Goal: Use online tool/utility: Utilize a website feature to perform a specific function

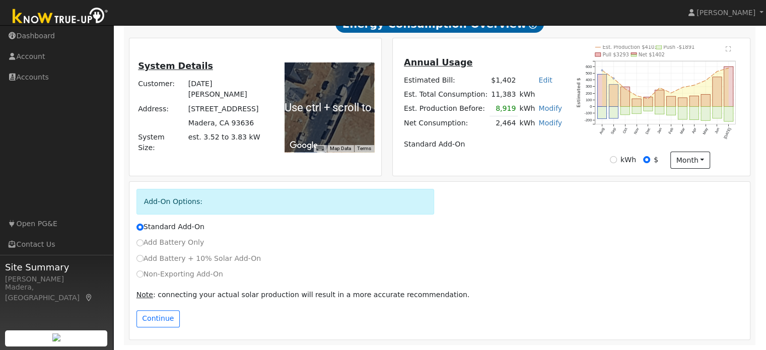
scroll to position [242, 0]
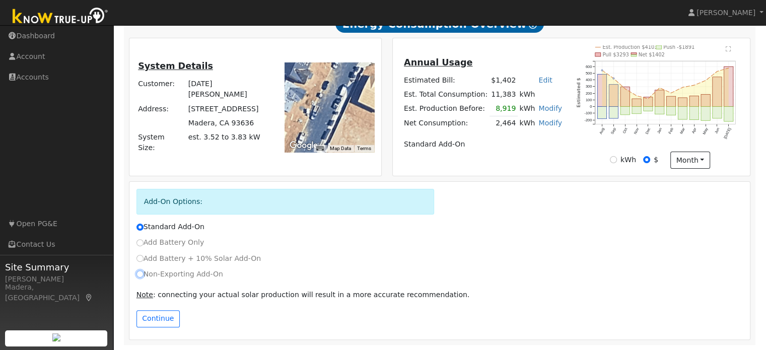
click at [143, 273] on input "Non-Exporting Add-On" at bounding box center [139, 273] width 7 height 7
radio input "true"
radio input "false"
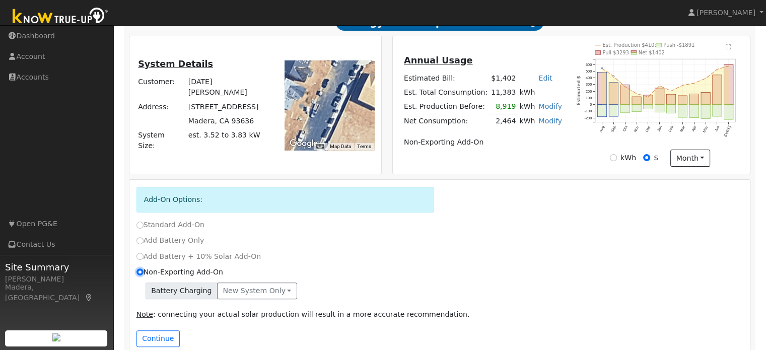
scroll to position [264, 0]
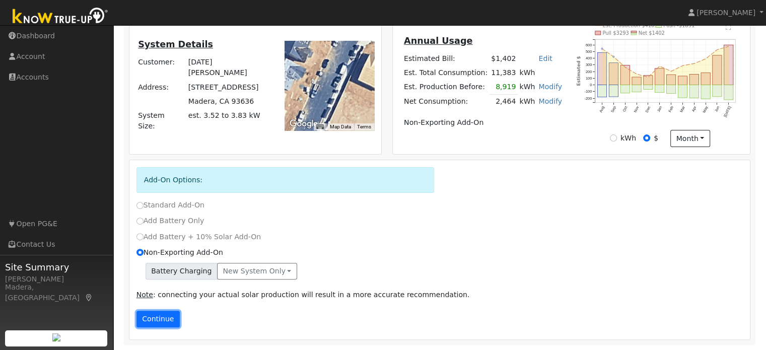
click at [159, 322] on button "Continue" at bounding box center [157, 319] width 43 height 17
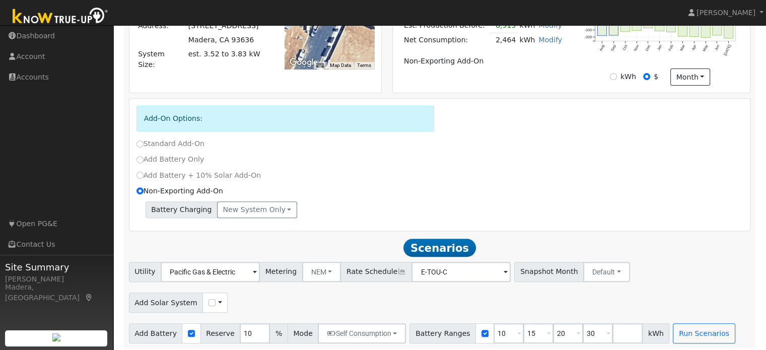
scroll to position [330, 0]
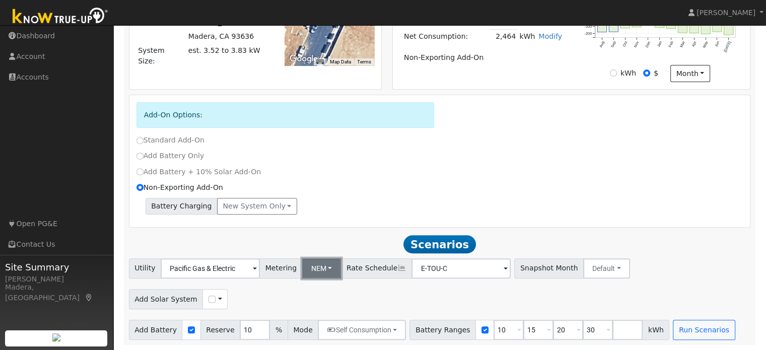
click at [319, 266] on button "NEM" at bounding box center [321, 268] width 39 height 20
click at [315, 304] on link "NBT" at bounding box center [329, 304] width 70 height 14
type input "E-ELEC"
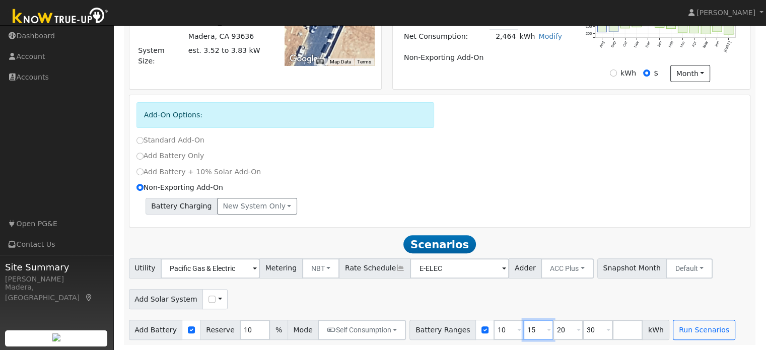
click at [523, 328] on input "15" at bounding box center [538, 330] width 30 height 20
type input "20"
type input "30"
type input "3"
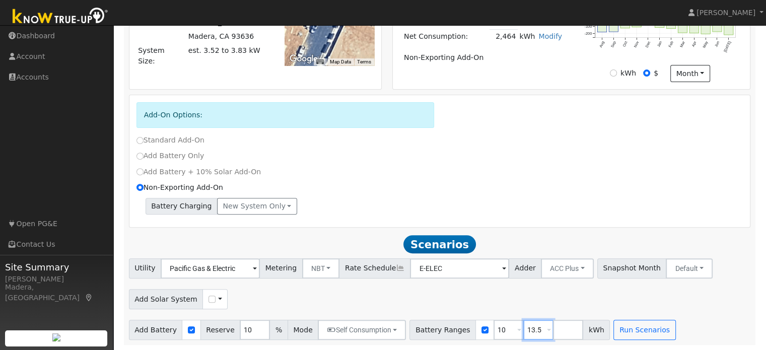
type input "13.5"
click at [488, 302] on div "Add Solar System Use CSV Data" at bounding box center [439, 297] width 625 height 24
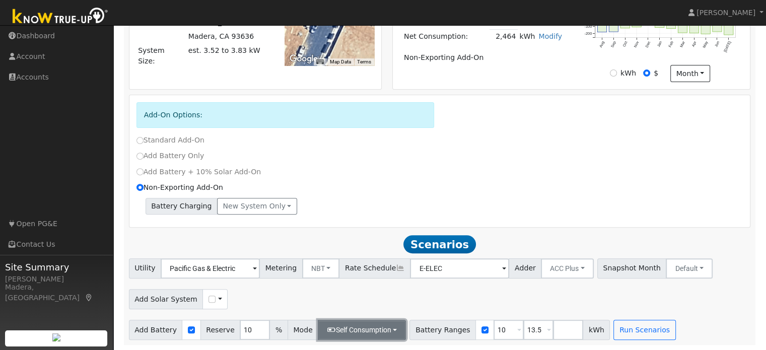
click at [378, 328] on button "Self Consumption" at bounding box center [362, 330] width 88 height 20
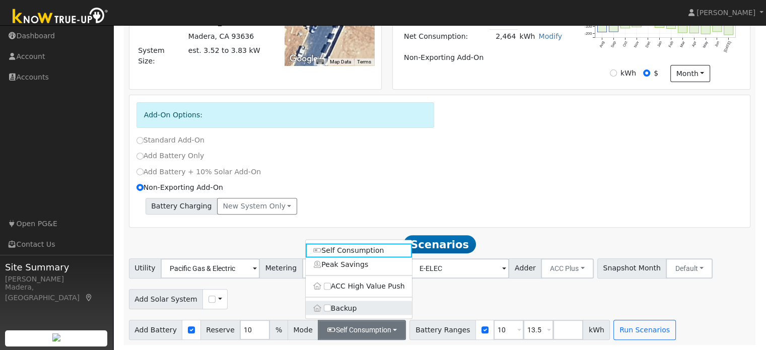
click at [329, 304] on label "Backup" at bounding box center [359, 308] width 106 height 14
click at [329, 305] on input "Backup" at bounding box center [327, 308] width 7 height 7
type input "20"
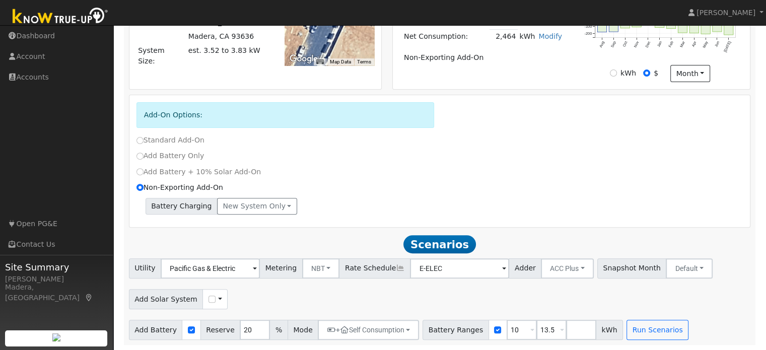
click at [414, 304] on div "Add Solar System Use CSV Data" at bounding box center [439, 297] width 625 height 24
click at [208, 295] on input "checkbox" at bounding box center [211, 298] width 7 height 7
checkbox input "true"
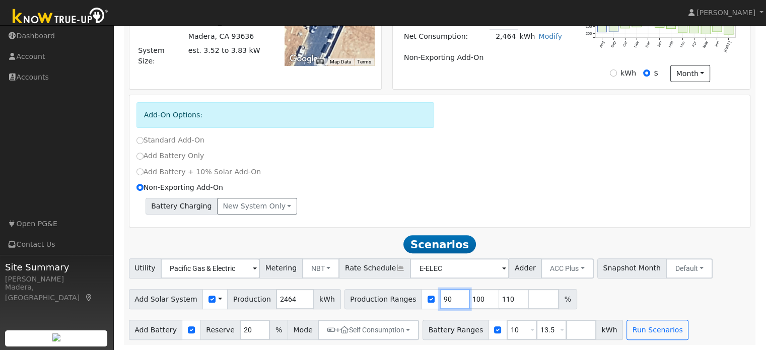
click at [439, 296] on input "90" at bounding box center [454, 299] width 30 height 20
type input "100"
type input "110"
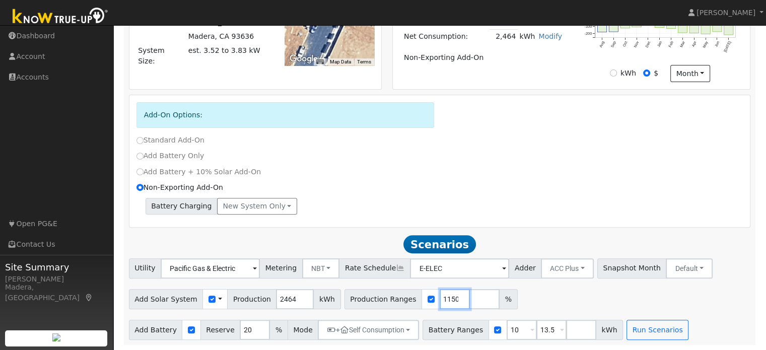
click at [439, 296] on input "1150" at bounding box center [454, 299] width 30 height 20
type input "150"
click at [505, 300] on div "Add Solar System Use CSV Data Production 2464 kWh Production Ranges 150 %" at bounding box center [439, 297] width 625 height 24
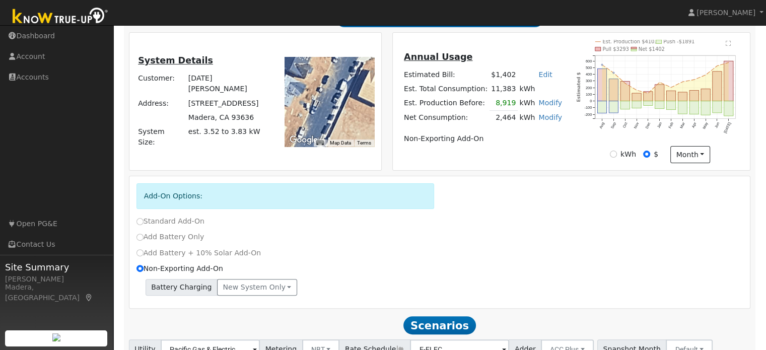
scroll to position [245, 0]
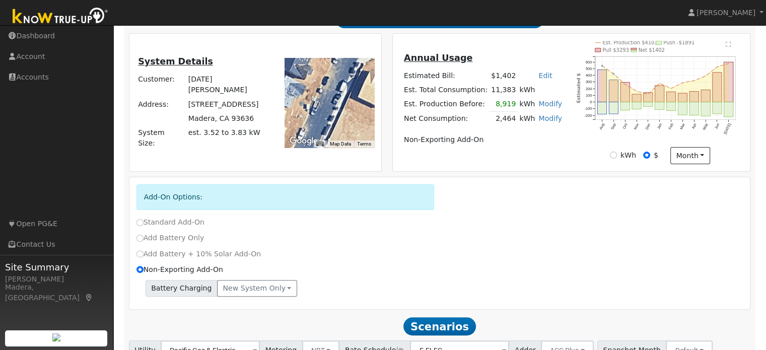
click at [540, 80] on link "Edit" at bounding box center [545, 75] width 14 height 8
type input "925"
click at [513, 52] on div "Annual Usage Estimated Bill: $925 Edit Estimated Bill $ 925 Annual Est. Total C…" at bounding box center [571, 102] width 354 height 123
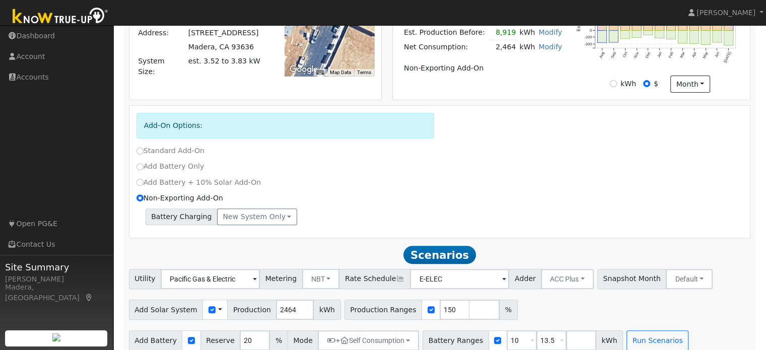
scroll to position [330, 0]
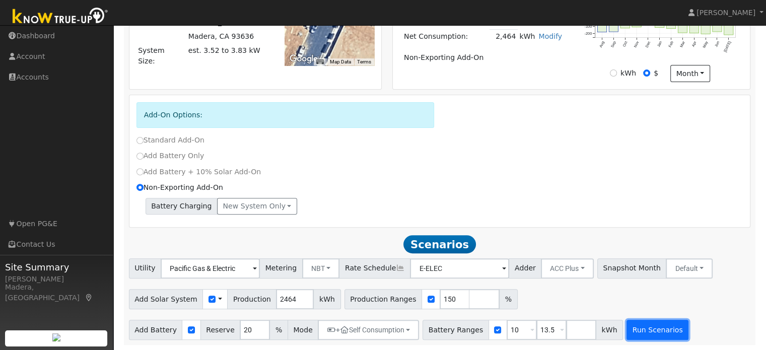
click at [649, 332] on button "Run Scenarios" at bounding box center [657, 330] width 62 height 20
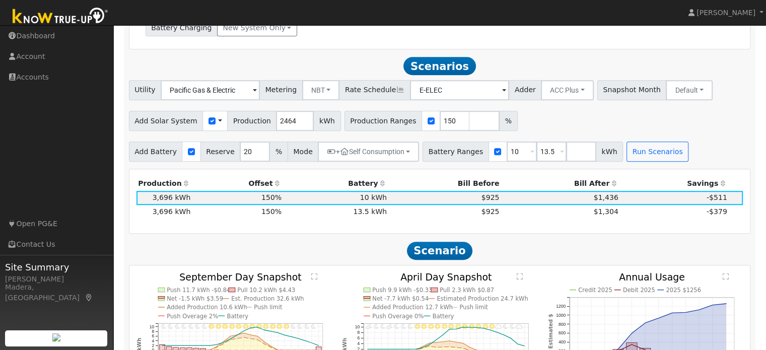
scroll to position [503, 0]
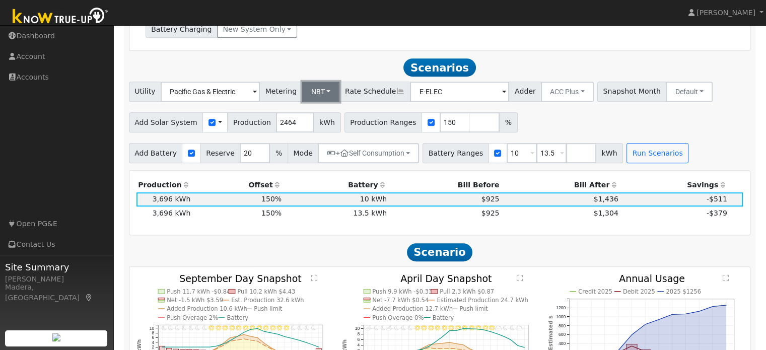
click at [310, 95] on button "NBT" at bounding box center [321, 92] width 38 height 20
click at [316, 120] on link "NEM" at bounding box center [329, 114] width 70 height 14
click at [313, 95] on button "NEM" at bounding box center [321, 92] width 39 height 20
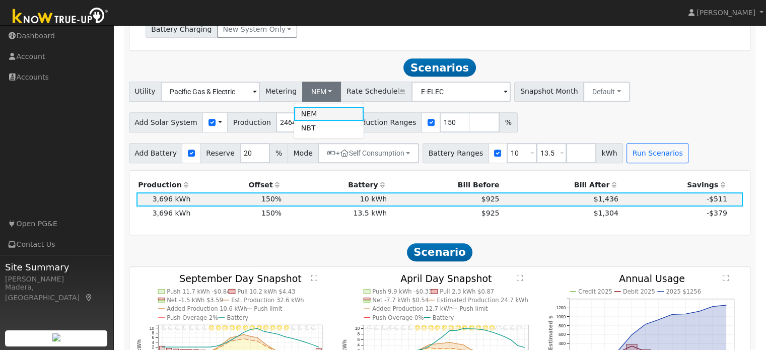
click at [312, 113] on link "NEM" at bounding box center [329, 114] width 70 height 14
click at [315, 99] on button "NEM" at bounding box center [321, 92] width 39 height 20
click at [313, 115] on link "NEM" at bounding box center [329, 114] width 70 height 14
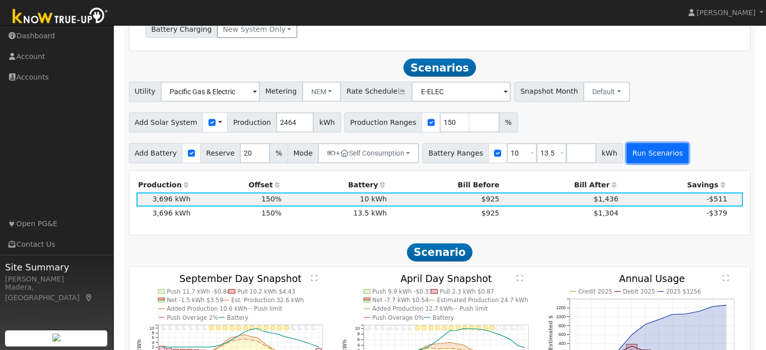
click at [643, 159] on button "Run Scenarios" at bounding box center [657, 153] width 62 height 20
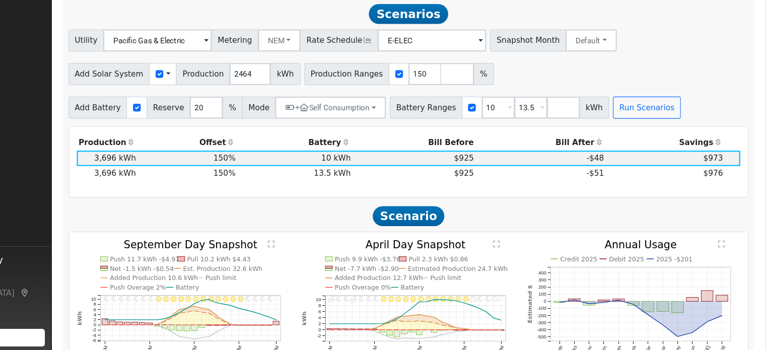
scroll to position [527, 0]
